Goal: Task Accomplishment & Management: Complete application form

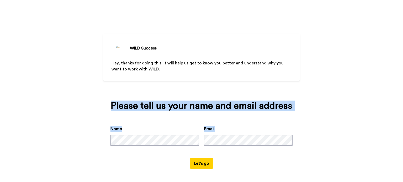
click at [277, 132] on div "WILD Success Hey, thanks for doing this. It will help us get to know you better…" at bounding box center [201, 92] width 197 height 184
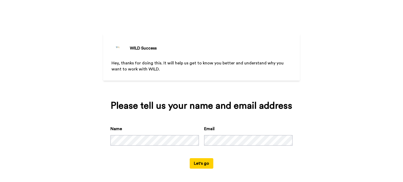
click at [204, 134] on div "Email" at bounding box center [248, 136] width 88 height 20
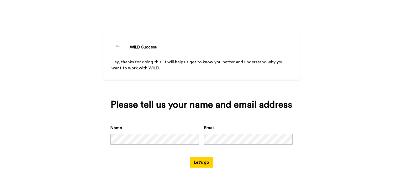
click at [203, 163] on button "Let's go" at bounding box center [202, 162] width 24 height 10
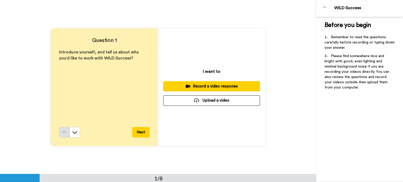
click at [319, 136] on div "Before you begin ﻿ Remember to read the questions carefully before recording or…" at bounding box center [359, 100] width 87 height 166
click at [328, 104] on div "Before you begin ﻿ Remember to read the questions carefully before recording or…" at bounding box center [359, 100] width 87 height 166
click at [377, 9] on div "WILD Success" at bounding box center [368, 8] width 68 height 5
drag, startPoint x: 312, startPoint y: 114, endPoint x: 308, endPoint y: 123, distance: 9.6
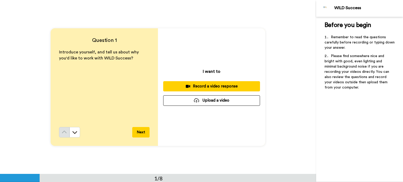
click at [308, 123] on div "Question 1 Introduce yourself, and tell us about why you'd like to work with WI…" at bounding box center [158, 87] width 316 height 174
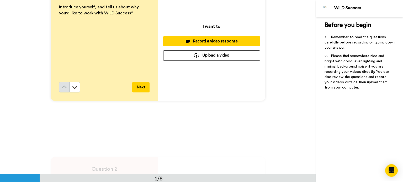
scroll to position [45, 0]
click at [288, 41] on div "Question 1 Introduce yourself, and tell us about why you'd like to work with WI…" at bounding box center [158, 42] width 316 height 174
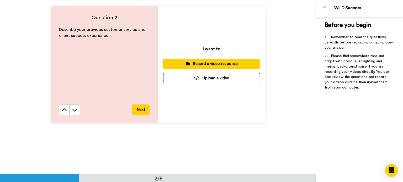
scroll to position [198, 0]
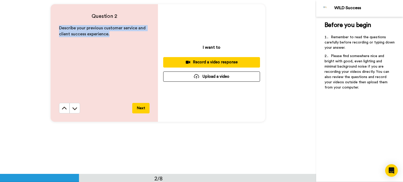
drag, startPoint x: 57, startPoint y: 26, endPoint x: 107, endPoint y: 31, distance: 50.6
click at [107, 31] on div "Question 2 Describe your previous customer service and client success experienc…" at bounding box center [104, 63] width 107 height 118
copy span "Describe your previous customer service and client success experience."
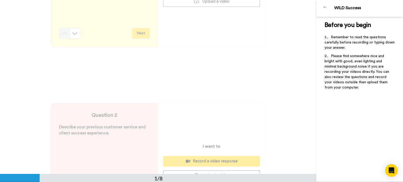
scroll to position [0, 0]
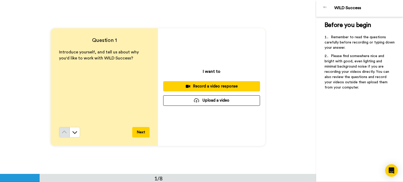
click at [205, 100] on button "Upload a video" at bounding box center [211, 100] width 97 height 10
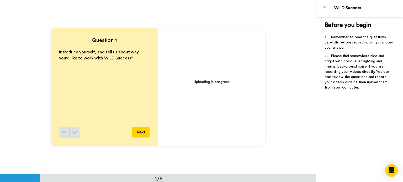
click at [280, 114] on div "Question 1 Introduce yourself, and tell us about why you'd like to work with WI…" at bounding box center [158, 87] width 316 height 174
click at [229, 100] on div "Uploading in progress" at bounding box center [211, 87] width 107 height 118
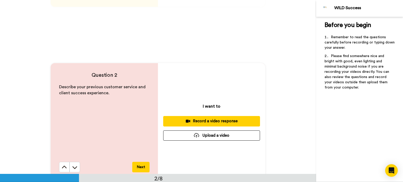
scroll to position [202, 0]
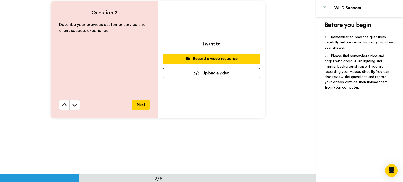
click at [205, 73] on button "Upload a video" at bounding box center [211, 73] width 97 height 10
click at [213, 73] on button "Upload a video" at bounding box center [211, 73] width 97 height 10
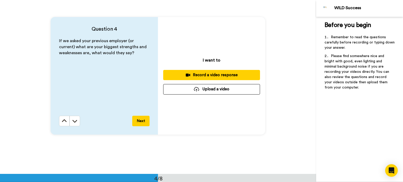
scroll to position [524, 0]
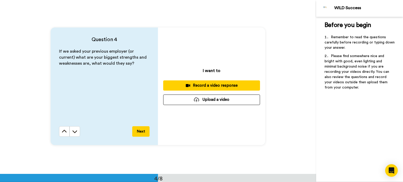
click at [219, 83] on div "Record a video response" at bounding box center [211, 86] width 88 height 6
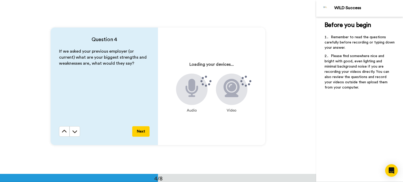
click at [185, 16] on div "Question 4 If we asked your previous employer (or current) what are your bigges…" at bounding box center [158, 86] width 316 height 174
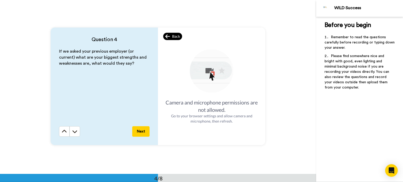
click at [173, 36] on span "Back" at bounding box center [176, 36] width 8 height 5
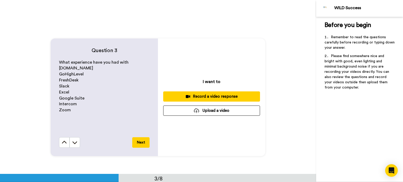
scroll to position [335, 0]
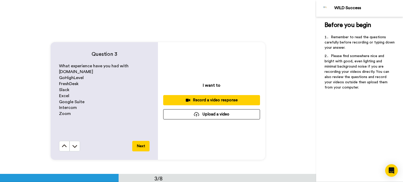
click at [203, 115] on button "Upload a video" at bounding box center [211, 114] width 97 height 10
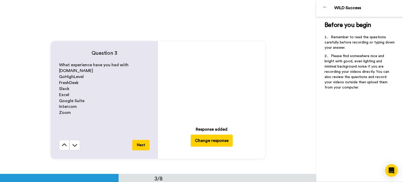
scroll to position [338, 0]
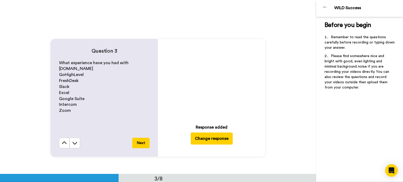
click at [210, 140] on button "Change response" at bounding box center [212, 139] width 42 height 12
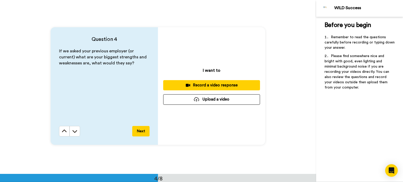
scroll to position [541, 0]
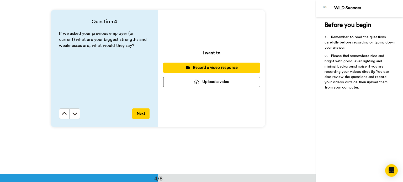
click at [216, 81] on button "Upload a video" at bounding box center [211, 82] width 97 height 10
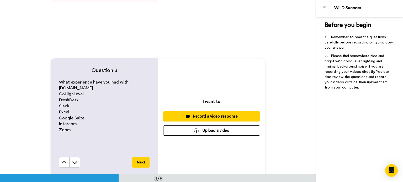
scroll to position [325, 0]
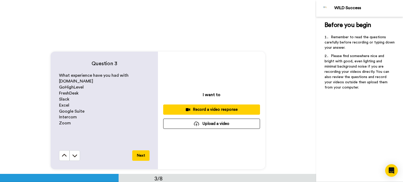
click at [201, 126] on button "Upload a video" at bounding box center [211, 124] width 97 height 10
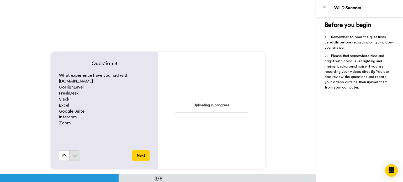
click at [212, 136] on div "Uploading in progress" at bounding box center [211, 111] width 107 height 118
click at [200, 131] on div "Uploading in progress" at bounding box center [211, 111] width 107 height 118
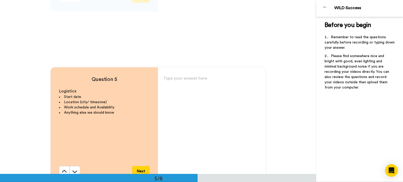
scroll to position [660, 0]
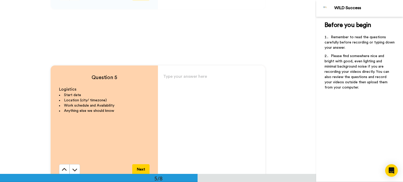
click at [183, 76] on p "Type your answer here ﻿" at bounding box center [211, 78] width 97 height 7
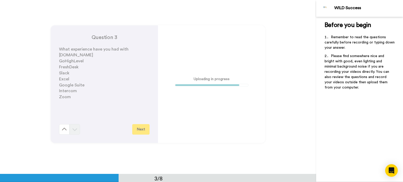
scroll to position [355, 0]
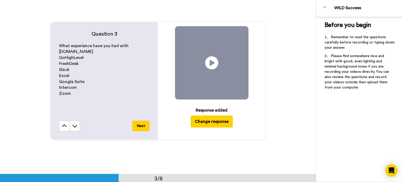
click at [215, 120] on button "Change response" at bounding box center [212, 122] width 42 height 12
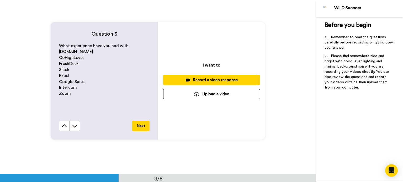
click at [210, 97] on button "Upload a video" at bounding box center [211, 94] width 97 height 10
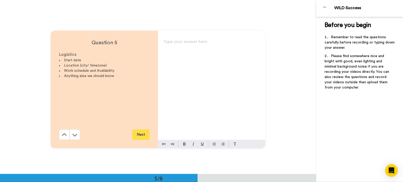
scroll to position [700, 0]
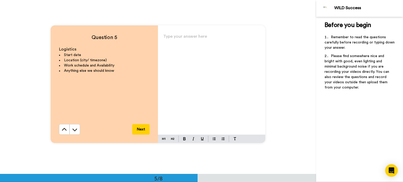
click at [182, 49] on div "Type your answer here ﻿" at bounding box center [211, 84] width 107 height 102
click at [173, 37] on p "Type your answer here ﻿" at bounding box center [211, 38] width 97 height 7
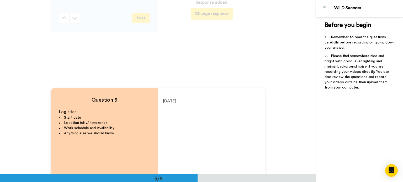
scroll to position [656, 0]
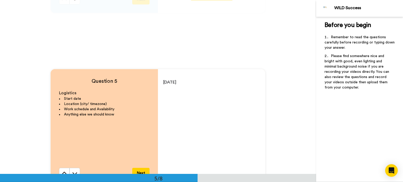
click at [163, 85] on p "15th September 2025" at bounding box center [211, 82] width 97 height 7
click at [163, 88] on div "15th September 2025" at bounding box center [211, 128] width 107 height 102
click at [207, 85] on p "15th September 2025" at bounding box center [211, 82] width 97 height 7
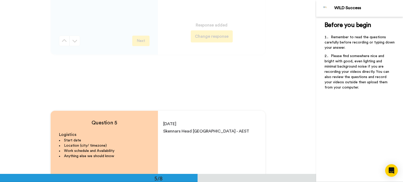
scroll to position [641, 0]
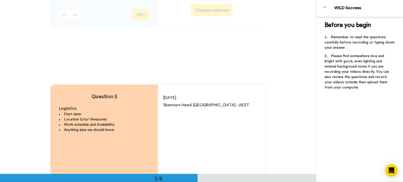
click at [163, 110] on p "﻿" at bounding box center [211, 112] width 97 height 7
click at [164, 122] on div "15th September 2025 Skennars Head NSW - AEST Im flexible - Mon - Sat" at bounding box center [211, 143] width 107 height 102
click at [218, 112] on p "Im flexible - Mon - Sat" at bounding box center [211, 112] width 97 height 7
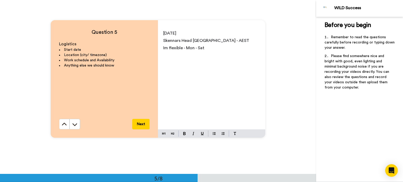
scroll to position [707, 0]
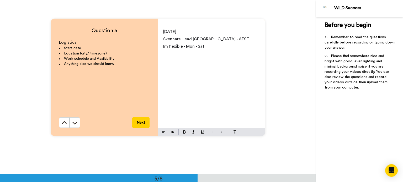
click at [164, 55] on p "﻿" at bounding box center [211, 53] width 97 height 7
click at [215, 48] on p "Im flexible - Mon - Sat" at bounding box center [211, 46] width 97 height 7
click at [164, 56] on p "﻿" at bounding box center [211, 53] width 97 height 7
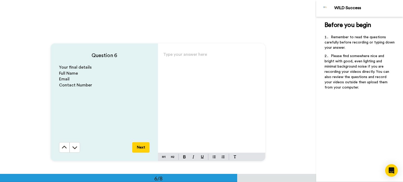
scroll to position [898, 0]
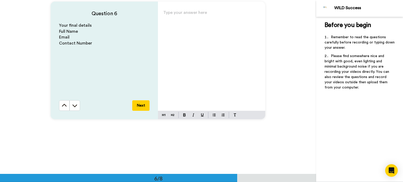
click at [170, 22] on div "Type your answer here ﻿" at bounding box center [211, 60] width 107 height 102
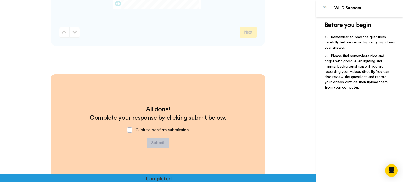
scroll to position [1187, 0]
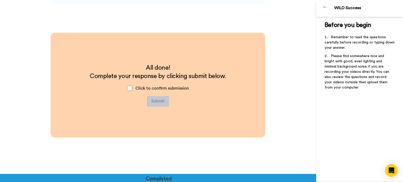
click at [130, 90] on span at bounding box center [129, 88] width 5 height 5
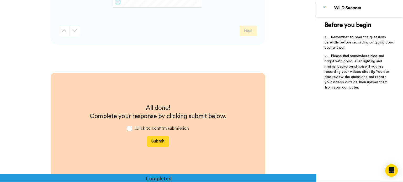
scroll to position [1220, 0]
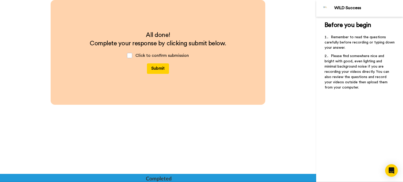
click at [158, 68] on button "Submit" at bounding box center [158, 68] width 22 height 10
